Goal: Task Accomplishment & Management: Manage account settings

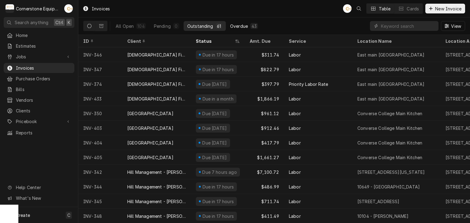
click at [233, 25] on div "Overdue" at bounding box center [239, 26] width 18 height 6
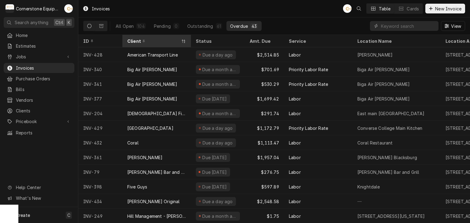
click at [155, 42] on div "Client" at bounding box center [153, 41] width 53 height 6
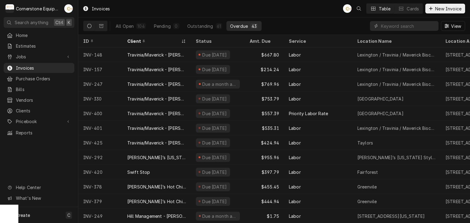
click at [252, 27] on div "43" at bounding box center [254, 26] width 5 height 6
click at [50, 53] on div "Jobs" at bounding box center [39, 57] width 68 height 8
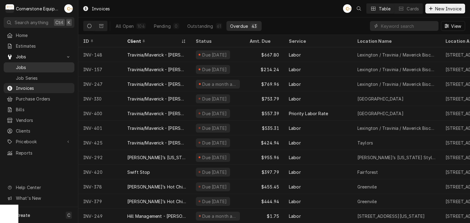
click at [57, 68] on span "Jobs" at bounding box center [43, 67] width 55 height 6
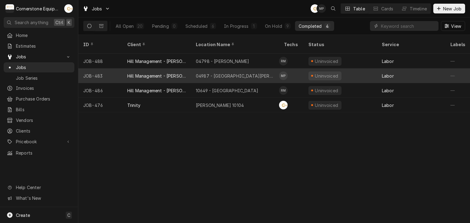
click at [272, 69] on div "04987 - [GEOGRAPHIC_DATA][PERSON_NAME]" at bounding box center [235, 76] width 88 height 15
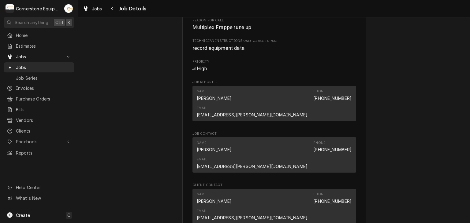
scroll to position [590, 0]
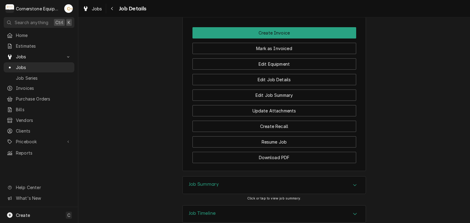
click at [242, 177] on div "Job Summary" at bounding box center [274, 185] width 183 height 17
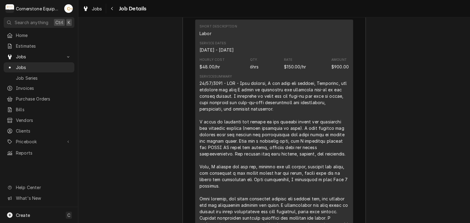
scroll to position [536, 0]
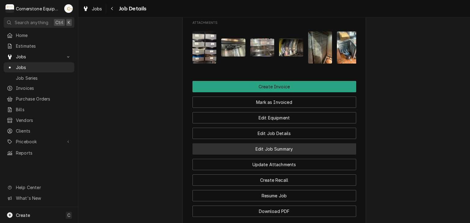
click at [256, 144] on button "Edit Job Summary" at bounding box center [275, 149] width 164 height 11
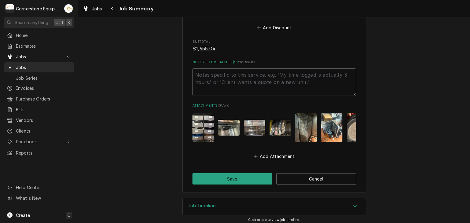
scroll to position [697, 0]
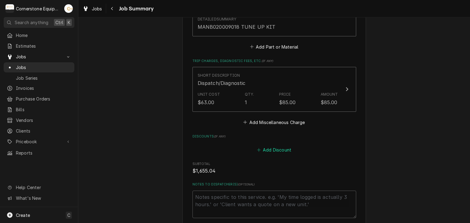
click at [274, 146] on button "Add Discount" at bounding box center [274, 150] width 36 height 9
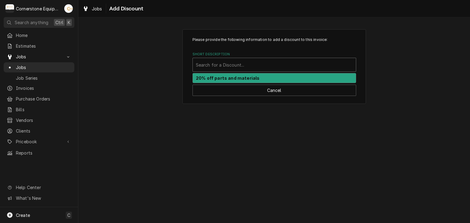
click at [288, 67] on div "Short Description" at bounding box center [274, 64] width 157 height 11
click at [284, 76] on div "20% off parts and materials" at bounding box center [274, 77] width 163 height 9
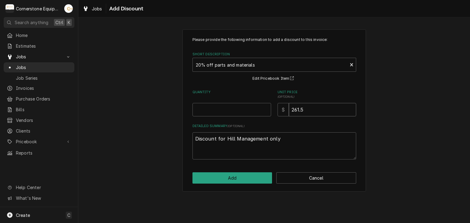
drag, startPoint x: 316, startPoint y: 110, endPoint x: 282, endPoint y: 106, distance: 34.3
click at [282, 106] on div "$ 261.5" at bounding box center [317, 109] width 79 height 13
type textarea "x"
type input "1"
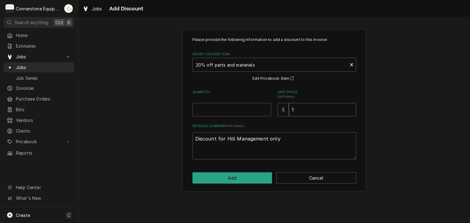
type textarea "x"
type input "12"
type textarea "x"
type input "129"
type textarea "x"
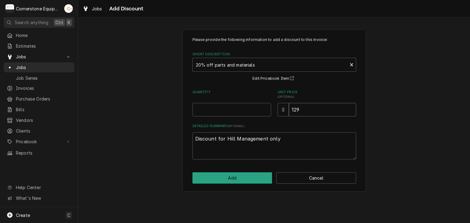
type input "129.0"
type textarea "x"
type input "129.01"
click at [256, 108] on input "Quantity" at bounding box center [232, 109] width 79 height 13
type textarea "x"
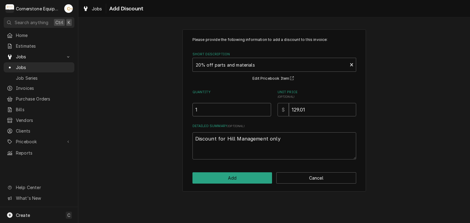
type input "1"
drag, startPoint x: 284, startPoint y: 154, endPoint x: 227, endPoint y: 146, distance: 57.5
click at [230, 146] on textarea "Discount for Hill Management only" at bounding box center [275, 147] width 164 height 28
type textarea "x"
type textarea "Discount for Hi"
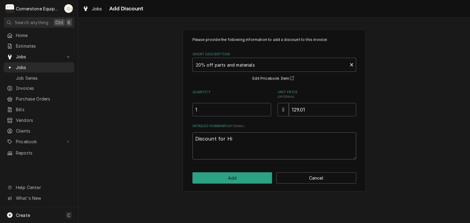
type textarea "x"
type textarea "Discount for H"
type textarea "x"
type textarea "Discount for"
type textarea "x"
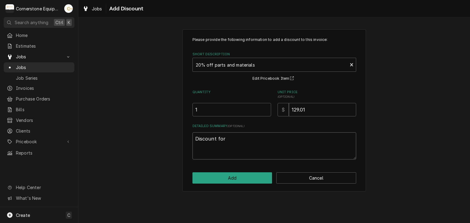
type textarea "Discount for"
type textarea "x"
type textarea "Discount fo"
type textarea "x"
type textarea "Discount f"
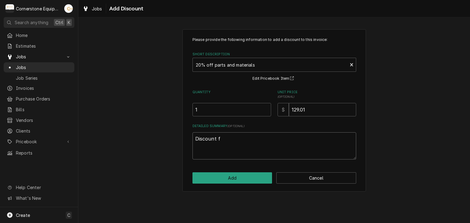
type textarea "x"
type textarea "Discount"
type textarea "x"
type textarea "Discount"
type textarea "x"
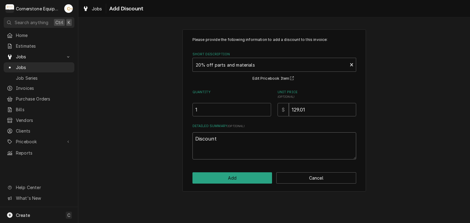
type textarea "Discoun"
type textarea "x"
type textarea "Discou"
type textarea "x"
type textarea "Disco"
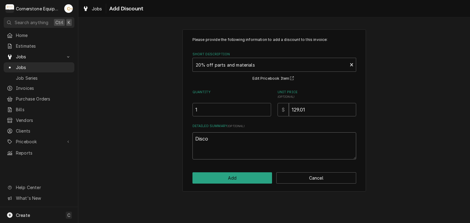
type textarea "x"
type textarea "Disc"
type textarea "x"
type textarea "Dis"
type textarea "x"
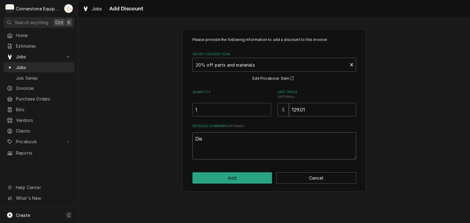
type textarea "Di"
type textarea "x"
type textarea "D"
type textarea "x"
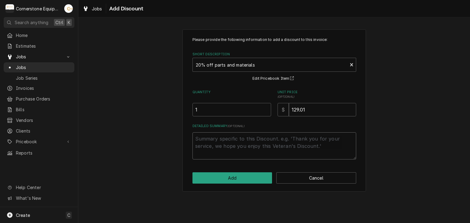
type textarea "D"
type textarea "x"
type textarea "Di"
type textarea "x"
type textarea "Dis"
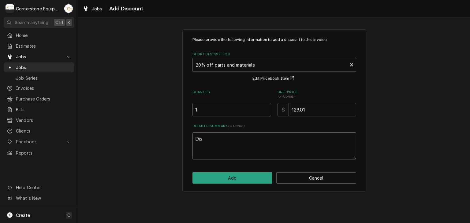
type textarea "x"
type textarea "Disc"
type textarea "x"
type textarea "Disco"
type textarea "x"
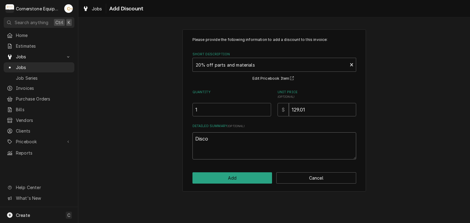
type textarea "Discou"
type textarea "x"
type textarea "Discoun"
type textarea "x"
type textarea "Discount"
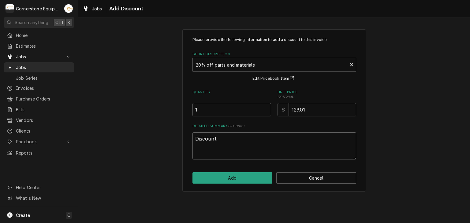
type textarea "x"
type textarea "Discount"
type textarea "x"
type textarea "Discount f"
type textarea "x"
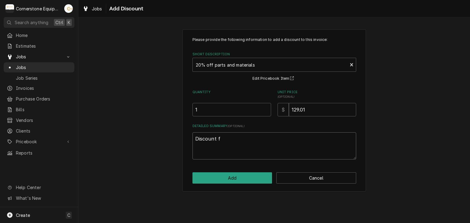
type textarea "Discount fo"
type textarea "x"
type textarea "Discount for"
type textarea "x"
type textarea "Discount for"
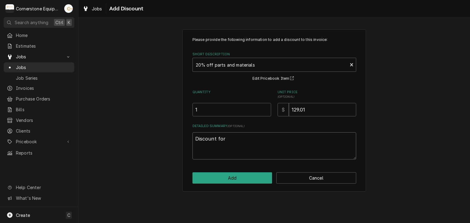
type textarea "x"
type textarea "Discount for H"
type textarea "x"
type textarea "Discount for Hi"
type textarea "x"
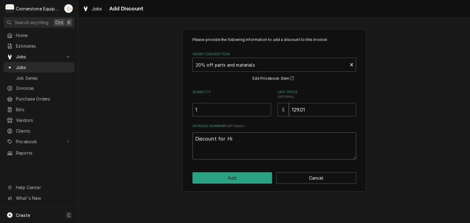
type textarea "Discount for Hil"
type textarea "x"
type textarea "Discount for Hill"
type textarea "x"
type textarea "Discount for Hill"
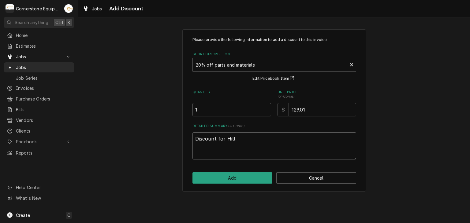
type textarea "x"
type textarea "Discount for Hill M"
type textarea "x"
type textarea "Discount for Hill Ma"
type textarea "x"
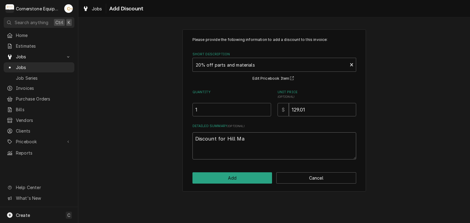
type textarea "Discount for Hill Man"
type textarea "x"
type textarea "Discount for Hill Mana"
type textarea "x"
type textarea "Discount for Hill Manag"
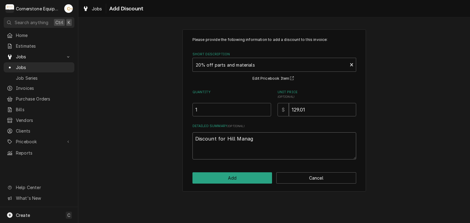
type textarea "x"
type textarea "Discount for Hill Manage"
type textarea "x"
type textarea "Discount for Hill Managem"
type textarea "x"
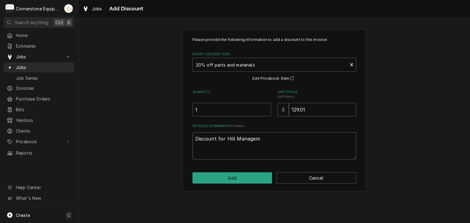
type textarea "Discount for Hill Manageme"
type textarea "x"
type textarea "Discount for Hill Managemen"
type textarea "x"
type textarea "Discount for Hill Management"
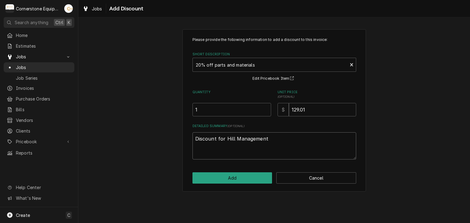
type textarea "x"
type textarea "Discount for Hill Management"
click at [225, 170] on div "Please provide the following information to add a discount to this invoice: Sho…" at bounding box center [274, 110] width 184 height 163
click at [225, 175] on button "Add" at bounding box center [233, 178] width 80 height 11
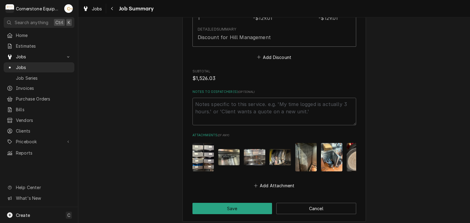
scroll to position [886, 0]
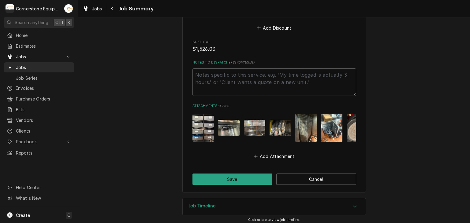
click at [215, 175] on button "Save" at bounding box center [233, 179] width 80 height 11
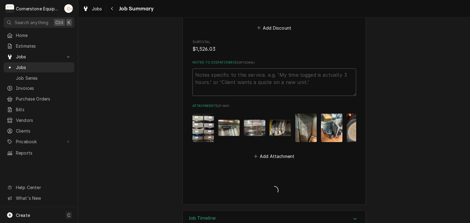
type textarea "x"
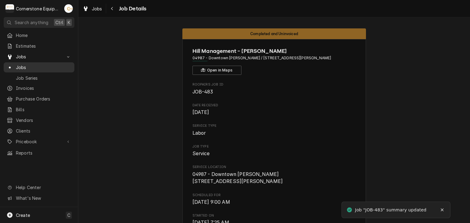
click at [53, 66] on span "Jobs" at bounding box center [43, 67] width 55 height 6
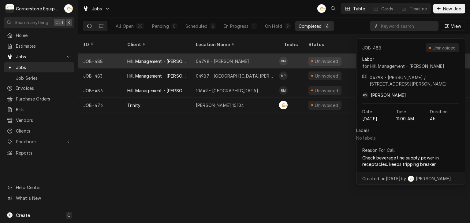
click at [245, 56] on div "04798 - [PERSON_NAME]" at bounding box center [235, 61] width 88 height 15
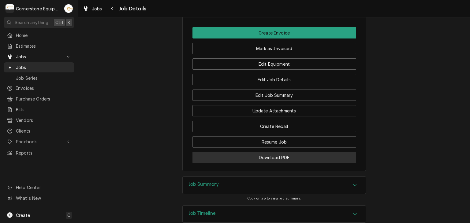
scroll to position [474, 0]
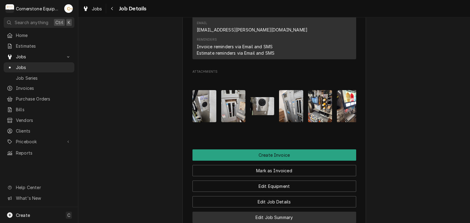
click at [295, 212] on button "Edit Job Summary" at bounding box center [275, 217] width 164 height 11
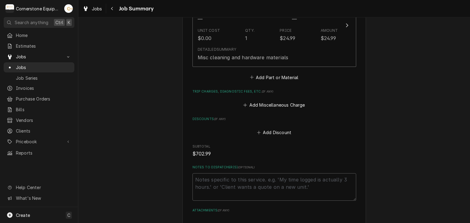
scroll to position [682, 0]
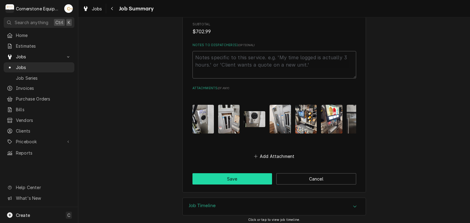
click at [245, 174] on button "Save" at bounding box center [233, 179] width 80 height 11
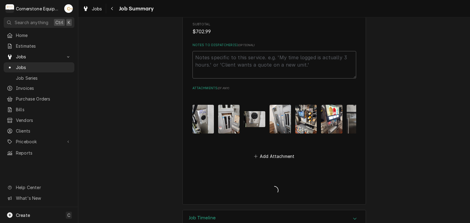
type textarea "x"
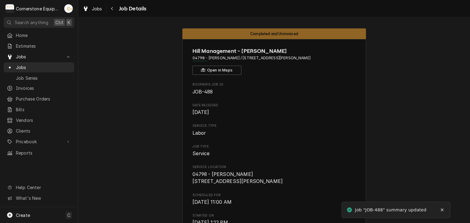
scroll to position [122, 0]
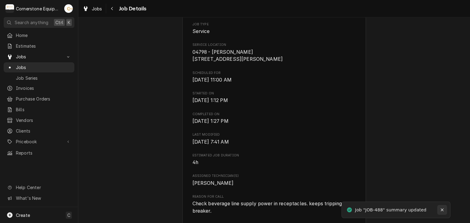
click at [444, 210] on div "Notifications alt+T" at bounding box center [442, 210] width 6 height 6
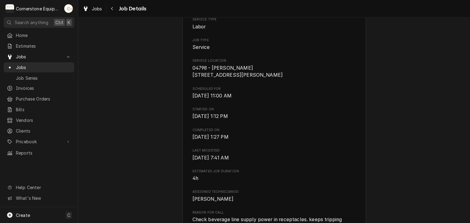
scroll to position [0, 0]
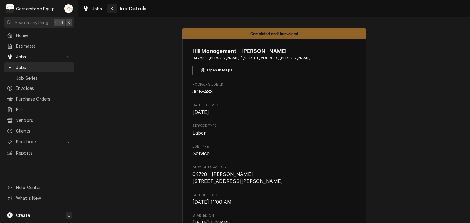
click at [112, 7] on icon "Navigate back" at bounding box center [112, 8] width 3 height 4
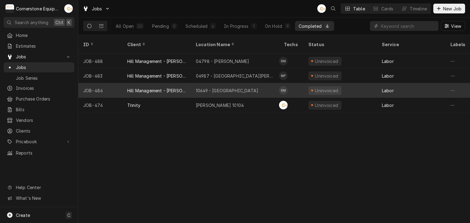
click at [188, 83] on div "Hill Management - [PERSON_NAME]" at bounding box center [156, 90] width 69 height 15
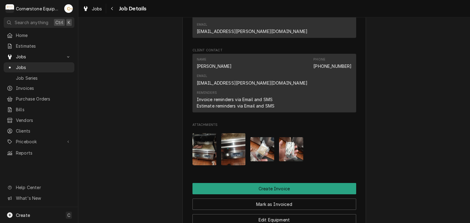
scroll to position [565, 0]
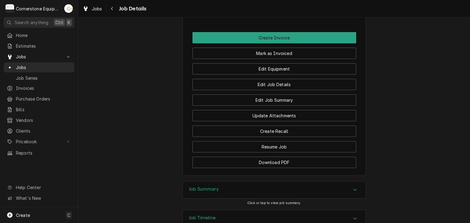
click at [205, 187] on div "Job Summary" at bounding box center [204, 190] width 30 height 7
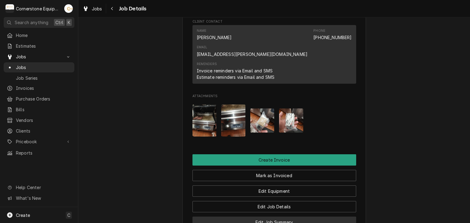
click at [269, 217] on button "Edit Job Summary" at bounding box center [275, 222] width 164 height 11
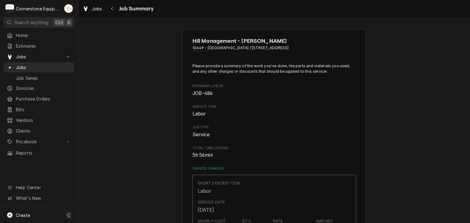
scroll to position [490, 0]
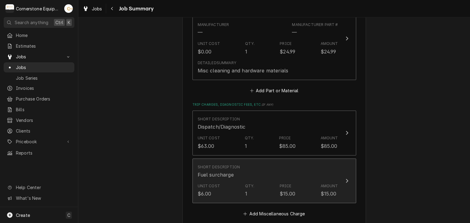
click at [272, 181] on div "Unit Cost $6.00 Qty. 1 Price $15.00 Amount $15.00" at bounding box center [268, 190] width 140 height 19
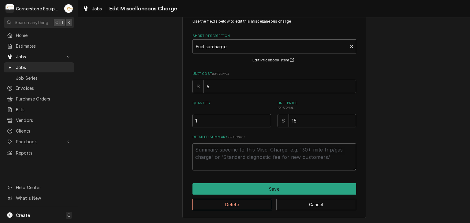
click at [262, 196] on div "Delete Cancel" at bounding box center [275, 203] width 164 height 16
click at [261, 201] on button "Delete" at bounding box center [233, 204] width 80 height 11
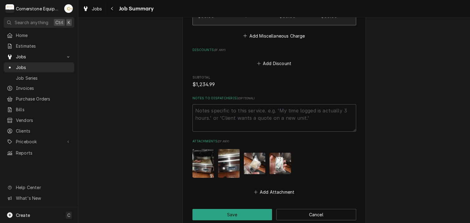
scroll to position [644, 0]
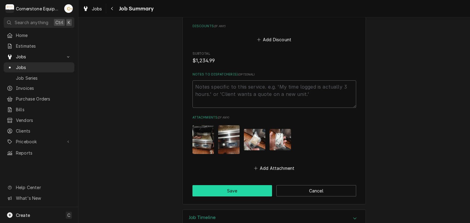
click at [244, 185] on button "Save" at bounding box center [233, 190] width 80 height 11
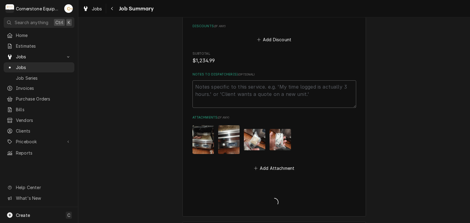
type textarea "x"
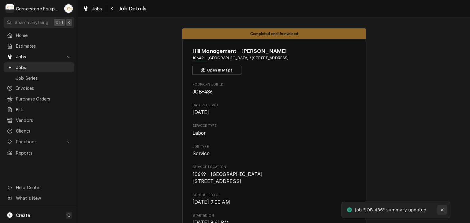
click at [444, 208] on div "Notifications alt+T" at bounding box center [442, 210] width 6 height 6
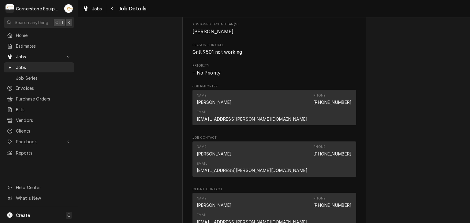
scroll to position [367, 0]
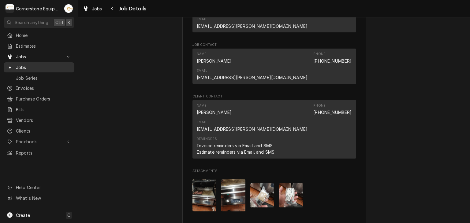
click at [49, 64] on span "Jobs" at bounding box center [43, 67] width 55 height 6
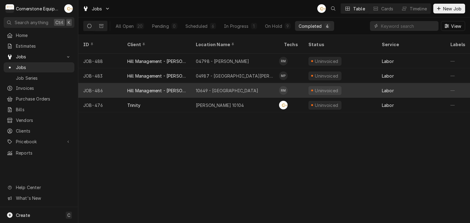
click at [245, 86] on div "10649 - [GEOGRAPHIC_DATA]" at bounding box center [235, 90] width 88 height 15
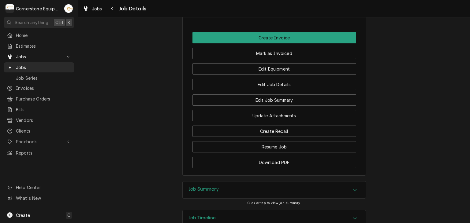
scroll to position [320, 0]
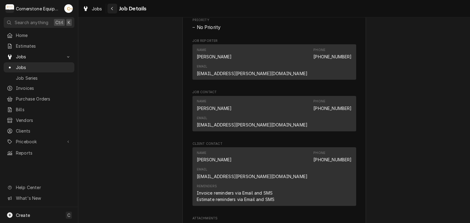
click at [116, 6] on button "Navigate back" at bounding box center [112, 9] width 10 height 10
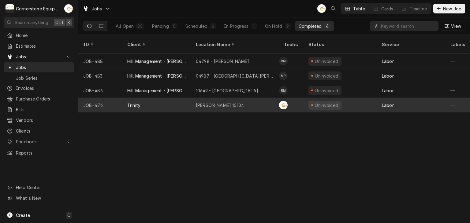
click at [208, 102] on div "[PERSON_NAME] 10104" at bounding box center [220, 105] width 48 height 6
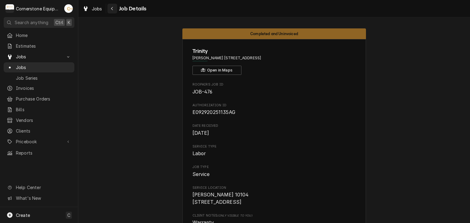
click at [114, 9] on div "Navigate back" at bounding box center [112, 9] width 6 height 6
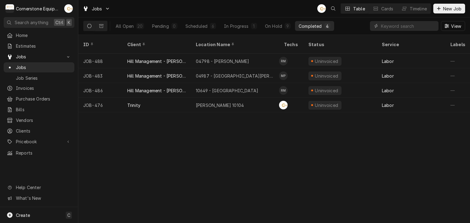
click at [251, 20] on div "All Open 20 Pending 0 Scheduled 6 In Progress 1 On Hold 9 Completed 4" at bounding box center [223, 25] width 222 height 17
click at [247, 28] on div "In Progress" at bounding box center [236, 26] width 24 height 6
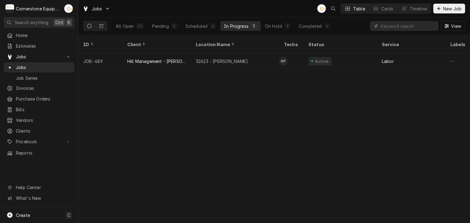
click at [280, 10] on div "Jobs AB Table Cards Timeline New Job" at bounding box center [274, 8] width 392 height 17
click at [277, 28] on div "On Hold" at bounding box center [273, 26] width 17 height 6
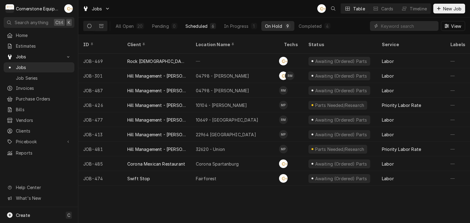
click at [205, 21] on button "Scheduled 6" at bounding box center [201, 26] width 38 height 10
